Goal: Task Accomplishment & Management: Use online tool/utility

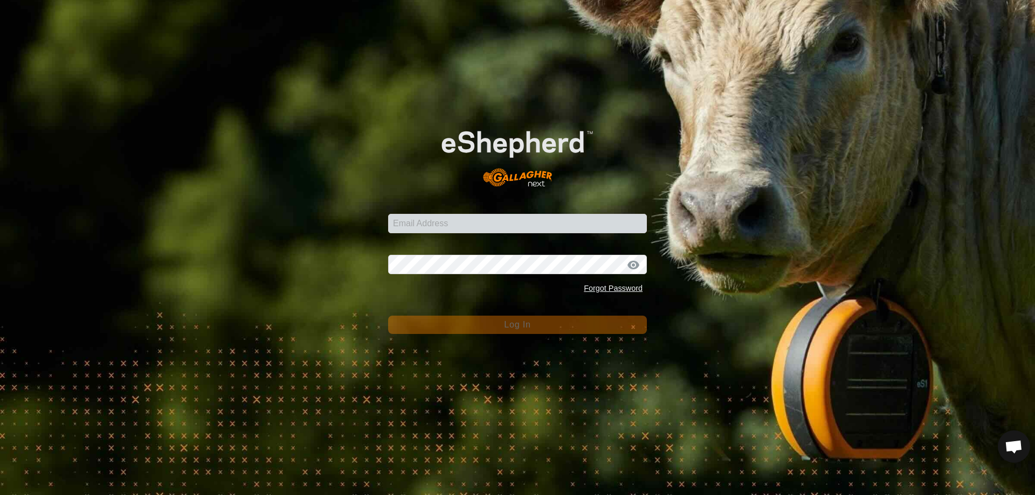
scroll to position [2669, 0]
type input "a9625364@telus.net"
click at [507, 325] on span "Log In" at bounding box center [517, 324] width 26 height 9
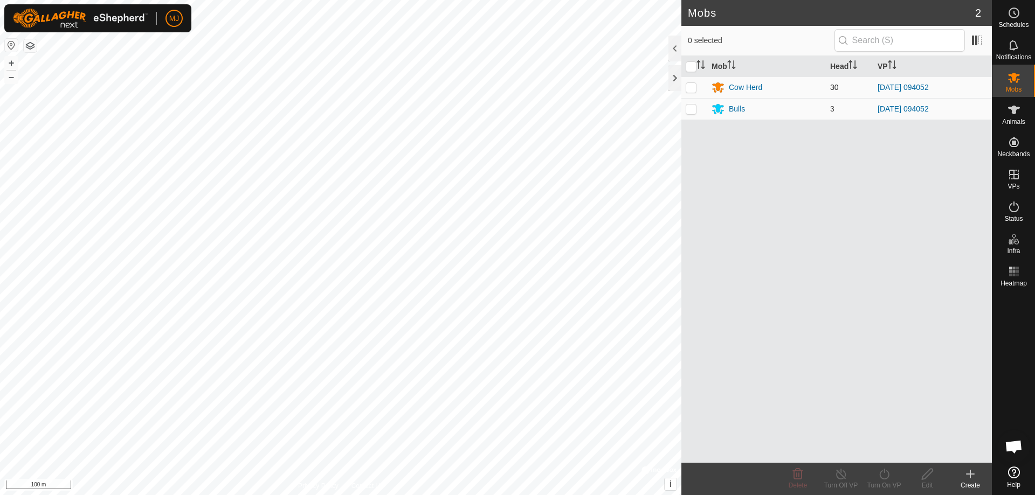
click at [690, 91] on p-checkbox at bounding box center [691, 87] width 11 height 9
checkbox input "true"
click at [888, 474] on icon at bounding box center [884, 474] width 13 height 13
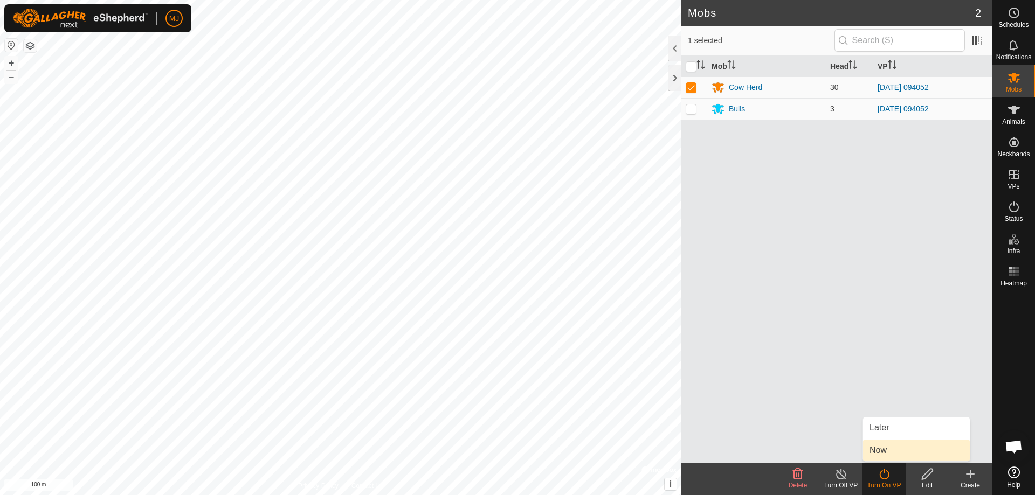
click at [879, 446] on link "Now" at bounding box center [916, 451] width 107 height 22
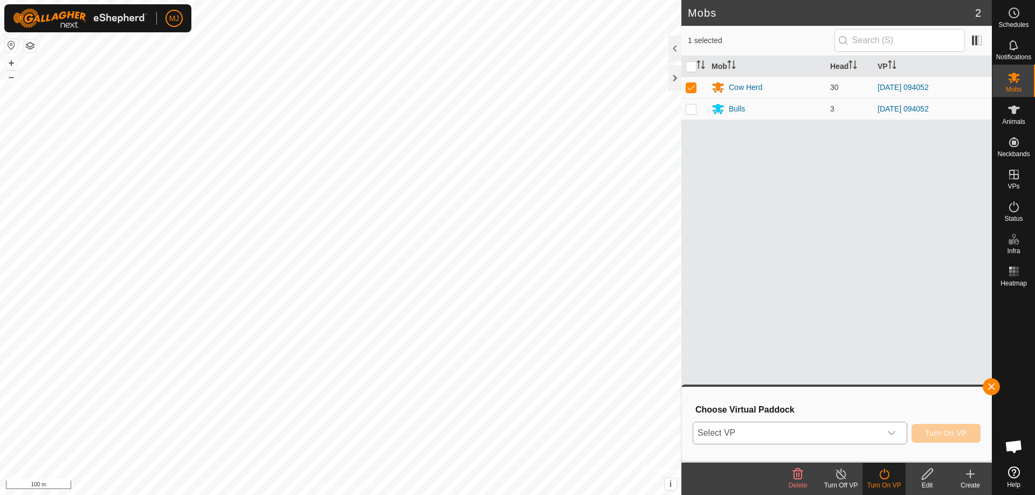
click at [812, 432] on span "Select VP" at bounding box center [787, 434] width 188 height 22
click at [733, 430] on span "Select VP" at bounding box center [787, 434] width 188 height 22
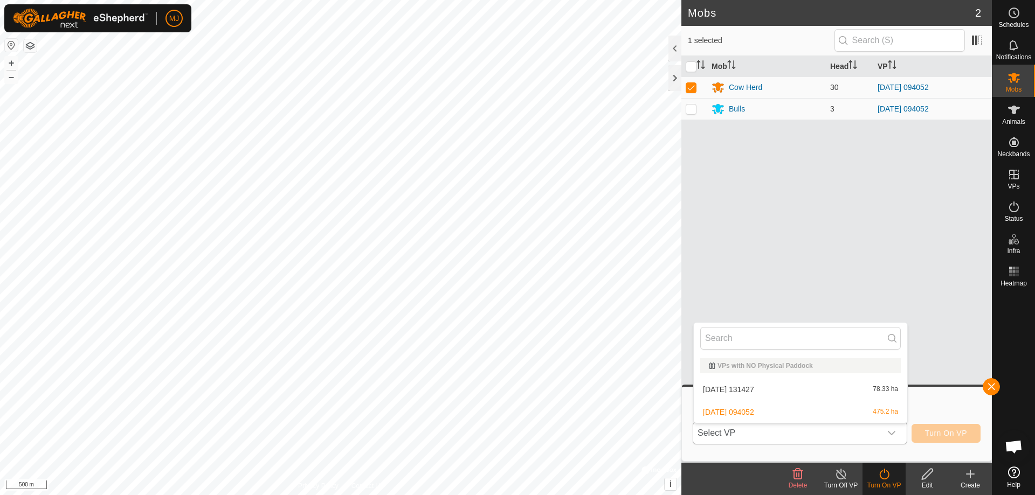
click at [739, 409] on li "2025-09-08 094052 475.2 ha" at bounding box center [800, 413] width 213 height 22
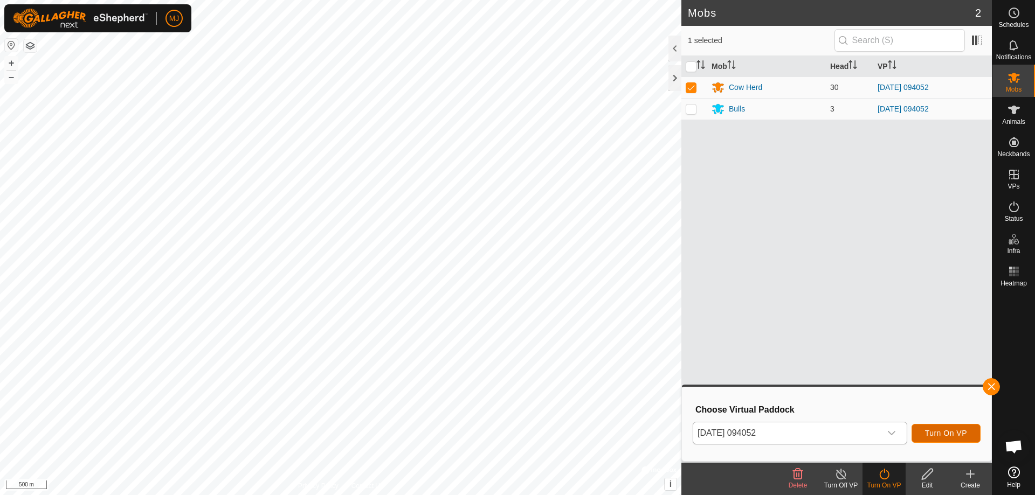
click at [940, 431] on span "Turn On VP" at bounding box center [946, 433] width 42 height 9
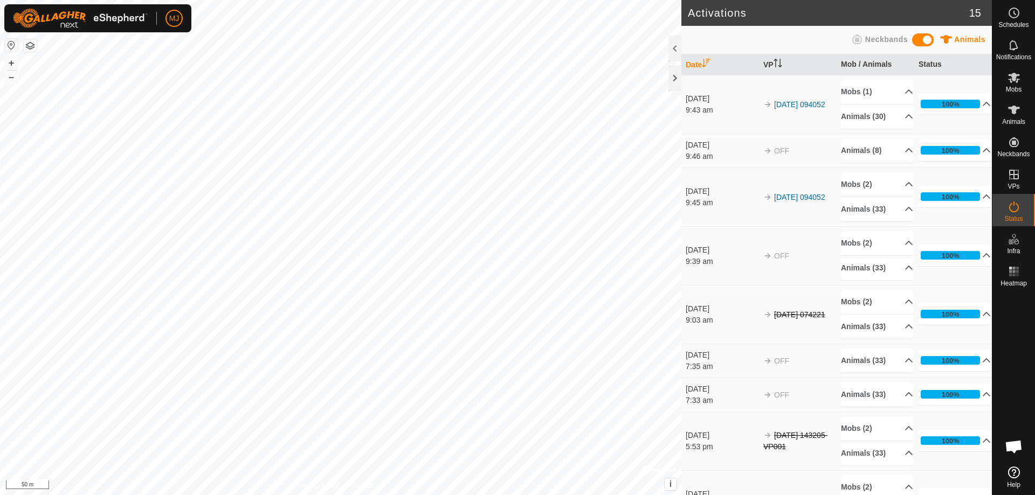
scroll to position [2669, 0]
click at [676, 86] on div at bounding box center [674, 78] width 13 height 26
